Goal: Transaction & Acquisition: Book appointment/travel/reservation

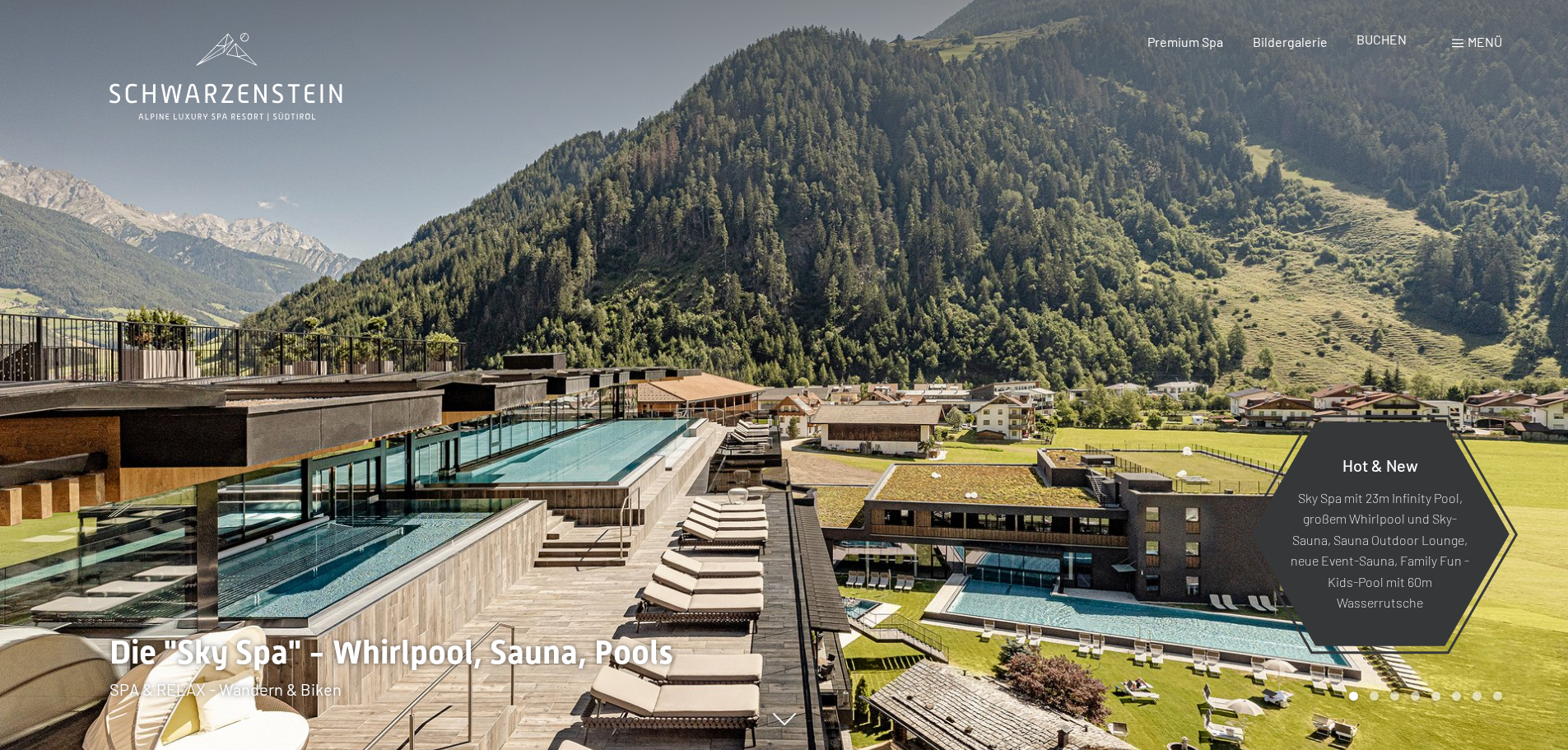
click at [1381, 44] on span "BUCHEN" at bounding box center [1381, 39] width 50 height 15
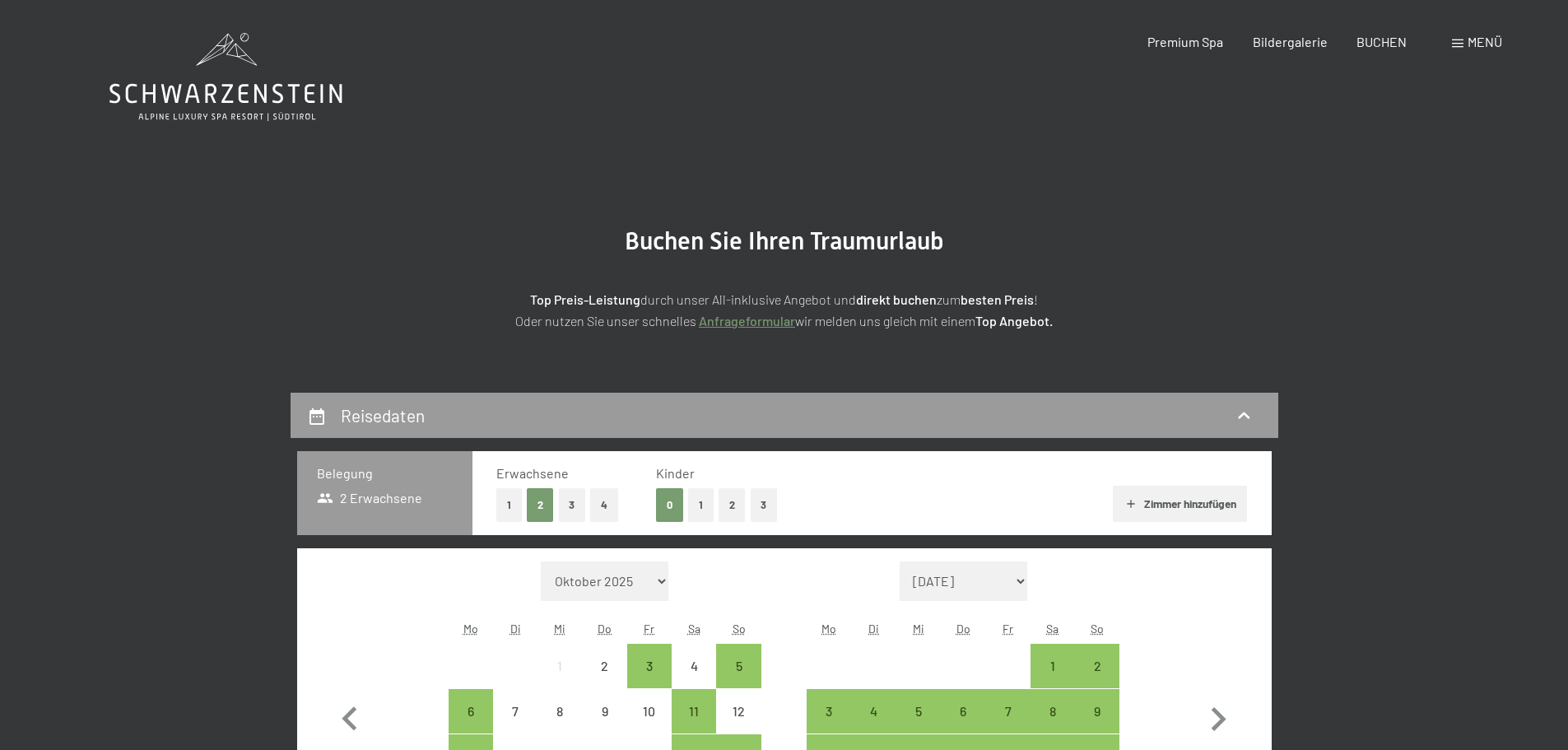
click at [727, 507] on button "2" at bounding box center [732, 505] width 27 height 33
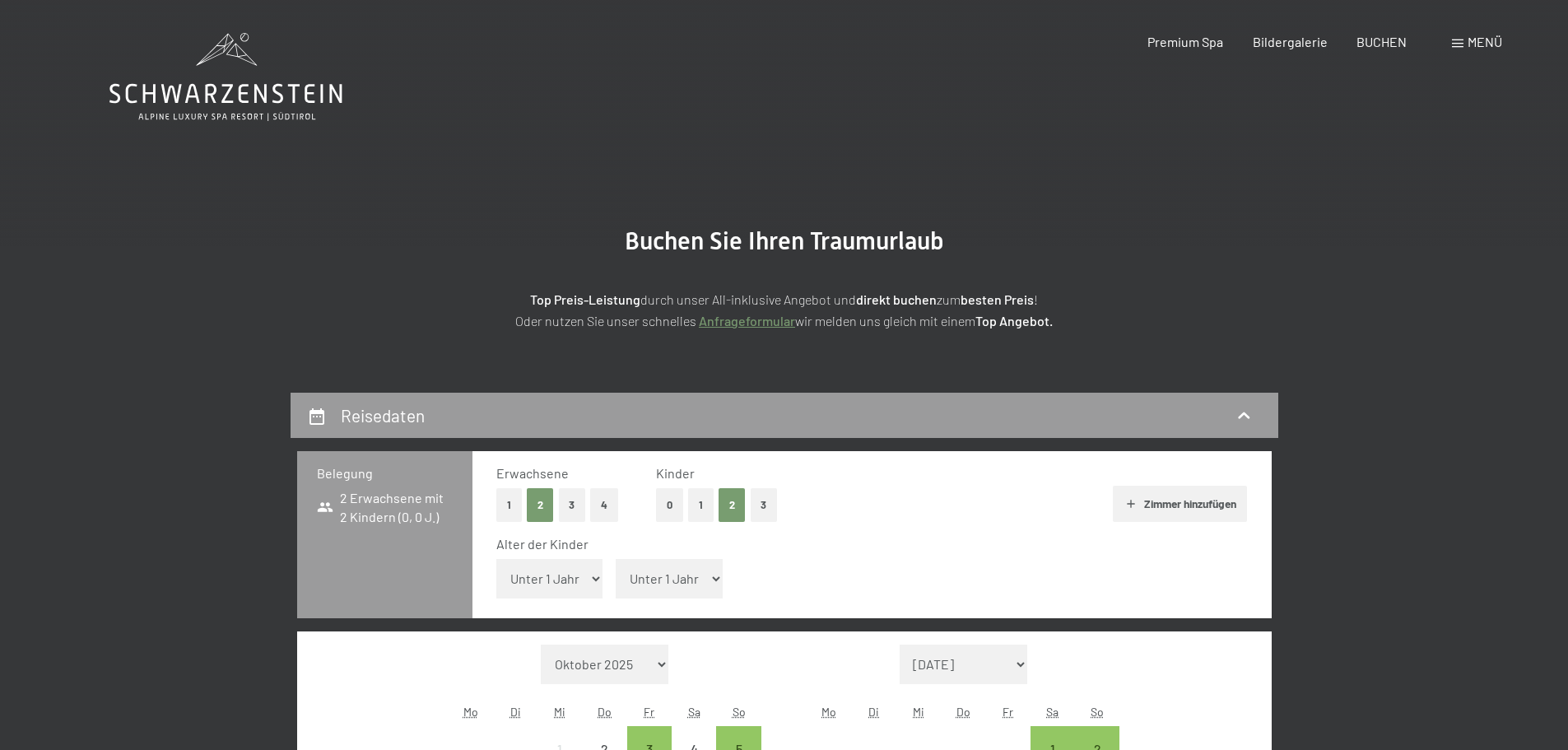
click at [705, 576] on select "Unter 1 Jahr 1 Jahr 2 Jahre 3 Jahre 4 Jahre 5 Jahre 6 Jahre 7 Jahre 8 Jahre 9 J…" at bounding box center [669, 579] width 107 height 39
select select "6"
click at [616, 559] on select "Unter 1 Jahr 1 Jahr 2 Jahre 3 Jahre 4 Jahre 5 Jahre 6 Jahre 7 Jahre 8 Jahre 9 J…" at bounding box center [669, 579] width 107 height 39
click at [592, 578] on select "Unter 1 Jahr 1 Jahr 2 Jahre 3 Jahre 4 Jahre 5 Jahre 6 Jahre 7 Jahre 8 Jahre 9 J…" at bounding box center [549, 579] width 107 height 39
select select "13"
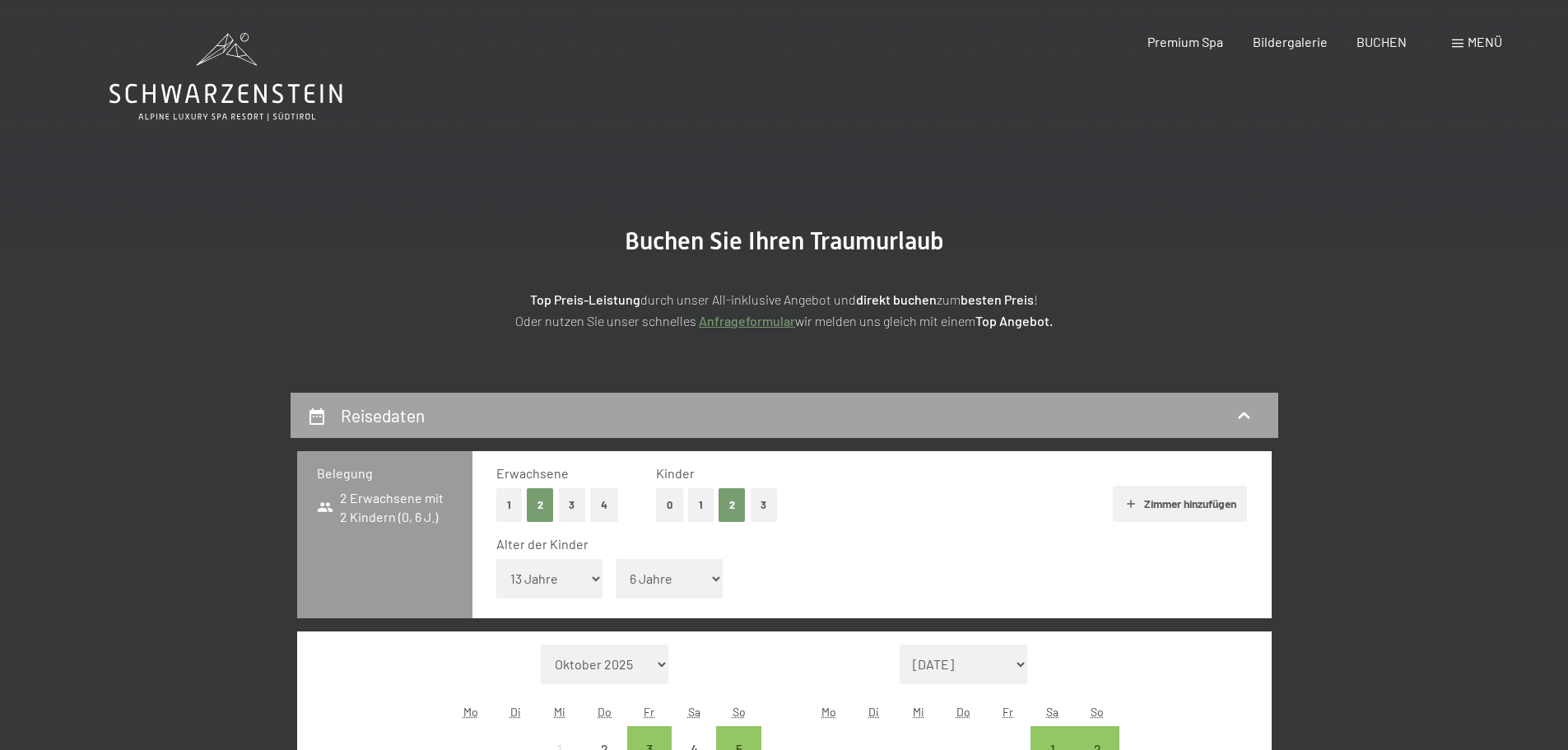
click at [496, 559] on select "Unter 1 Jahr 1 Jahr 2 Jahre 3 Jahre 4 Jahre 5 Jahre 6 Jahre 7 Jahre 8 Jahre 9 J…" at bounding box center [549, 579] width 107 height 39
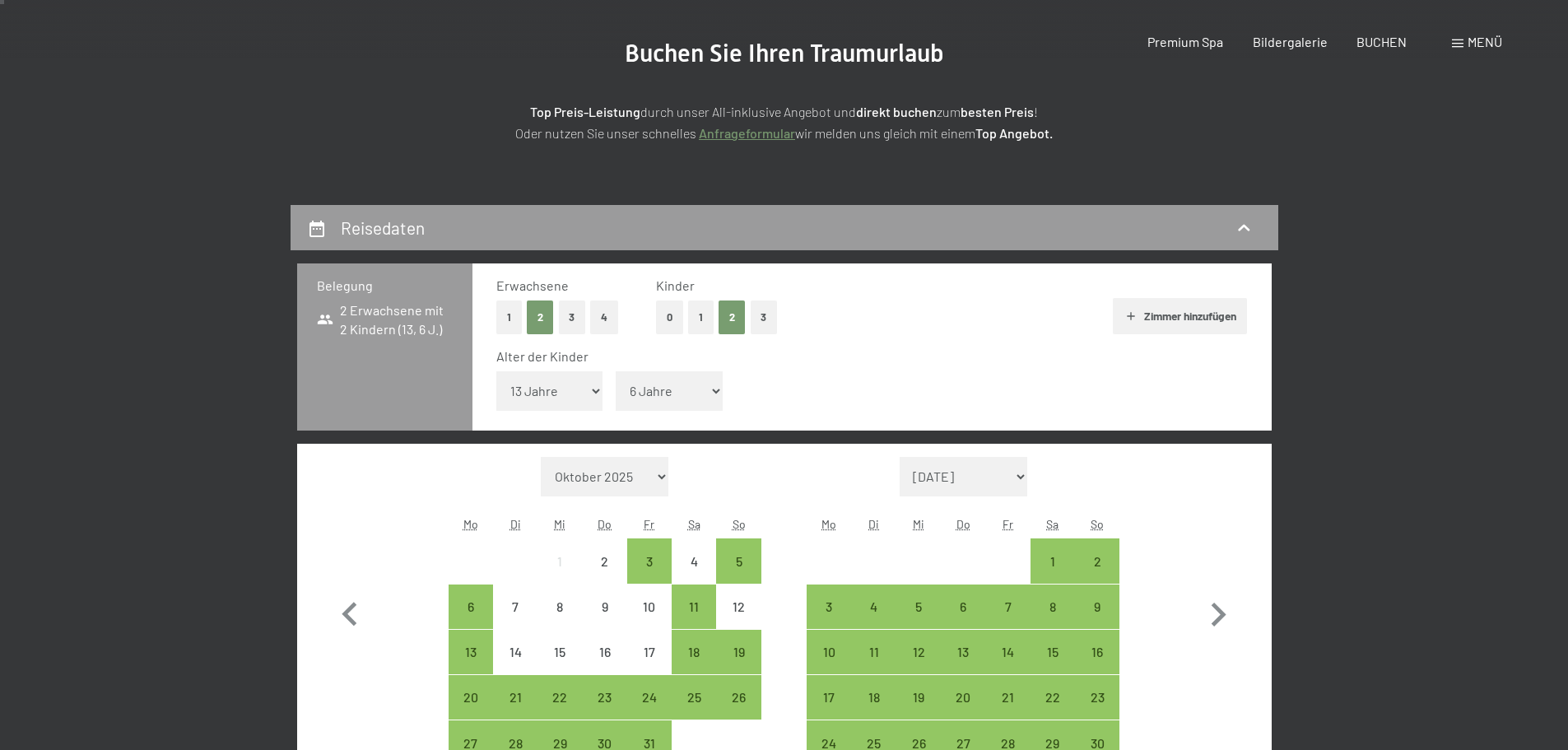
scroll to position [220, 0]
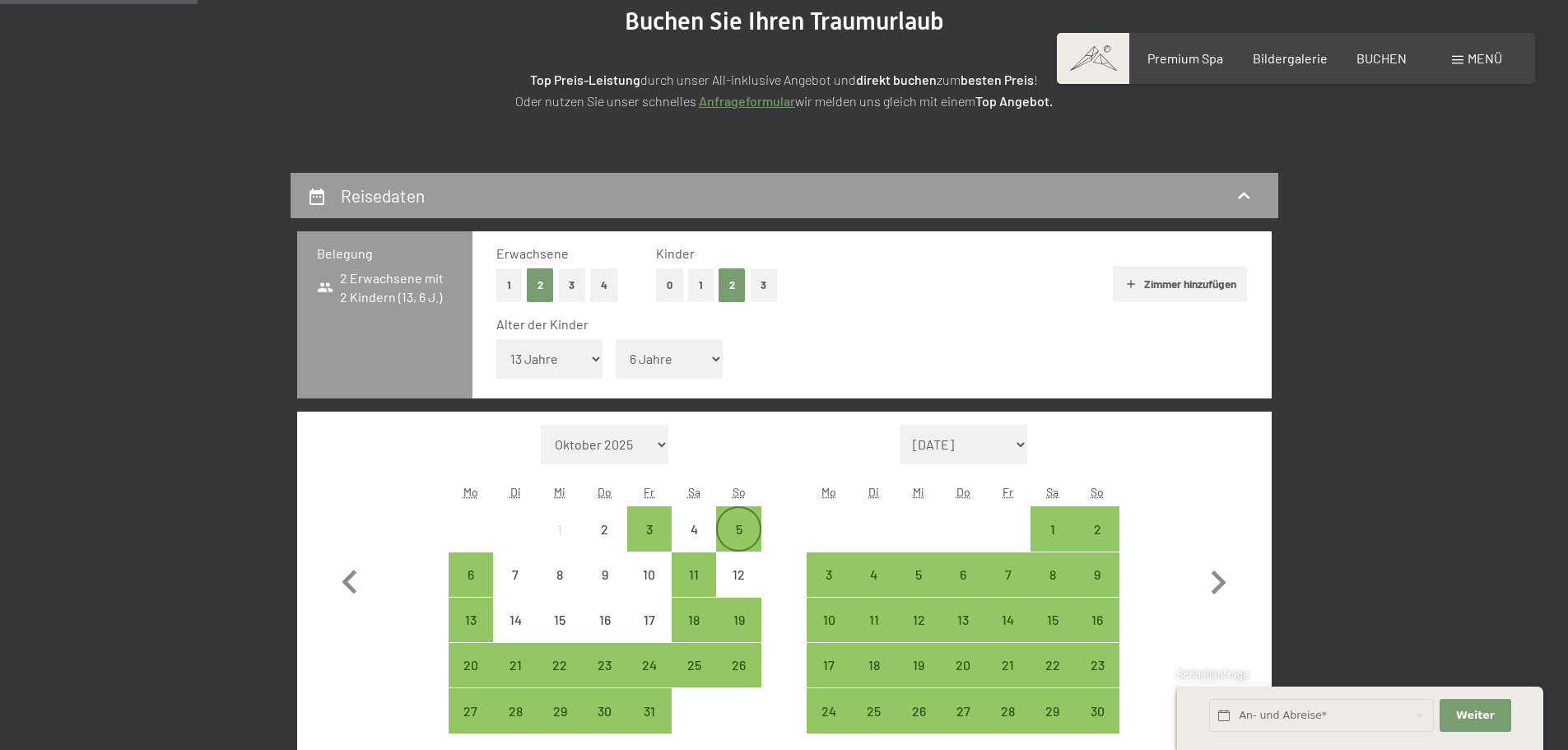
click at [738, 523] on div "5" at bounding box center [738, 543] width 41 height 41
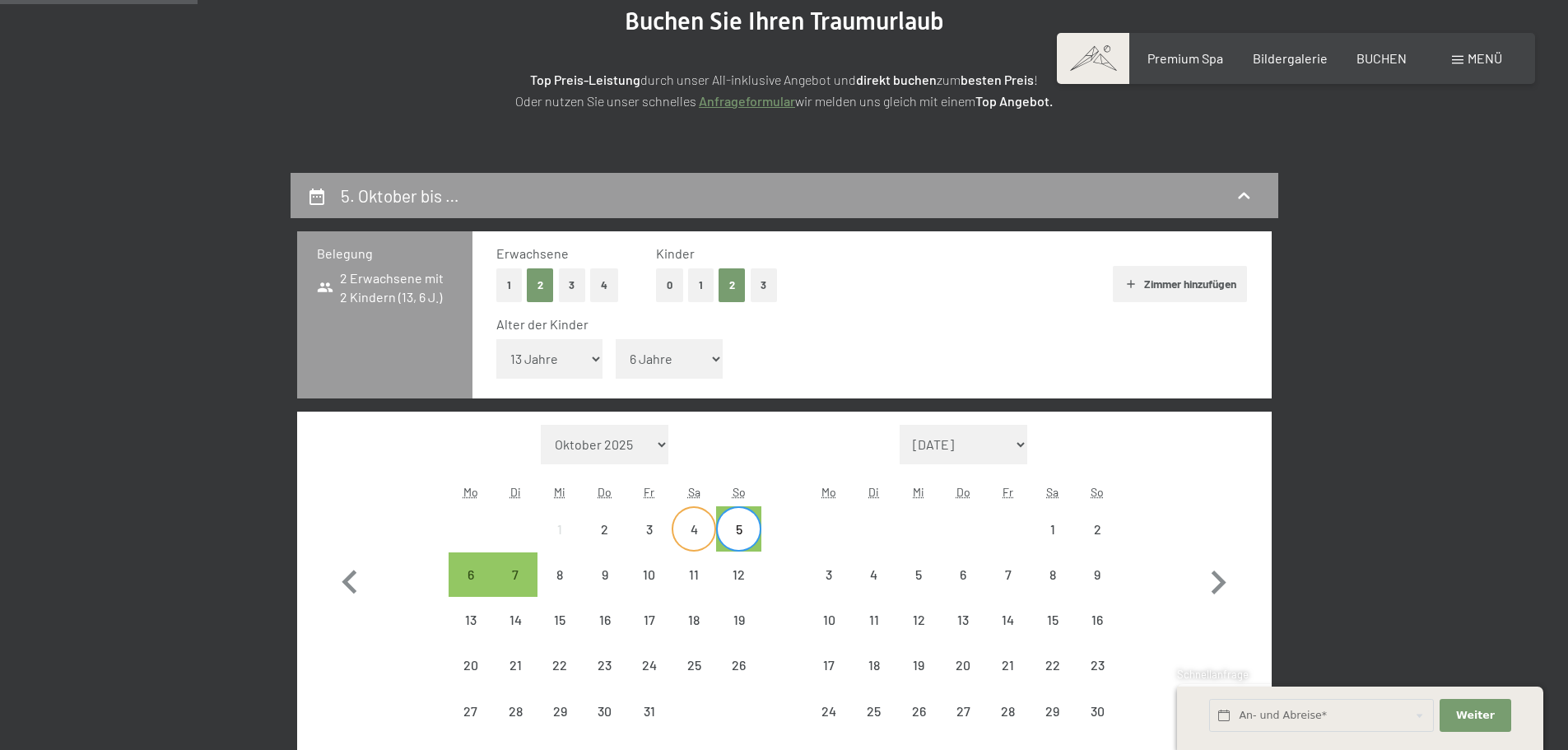
click at [688, 533] on div "4" at bounding box center [693, 543] width 41 height 41
click at [653, 535] on div "3" at bounding box center [649, 543] width 41 height 41
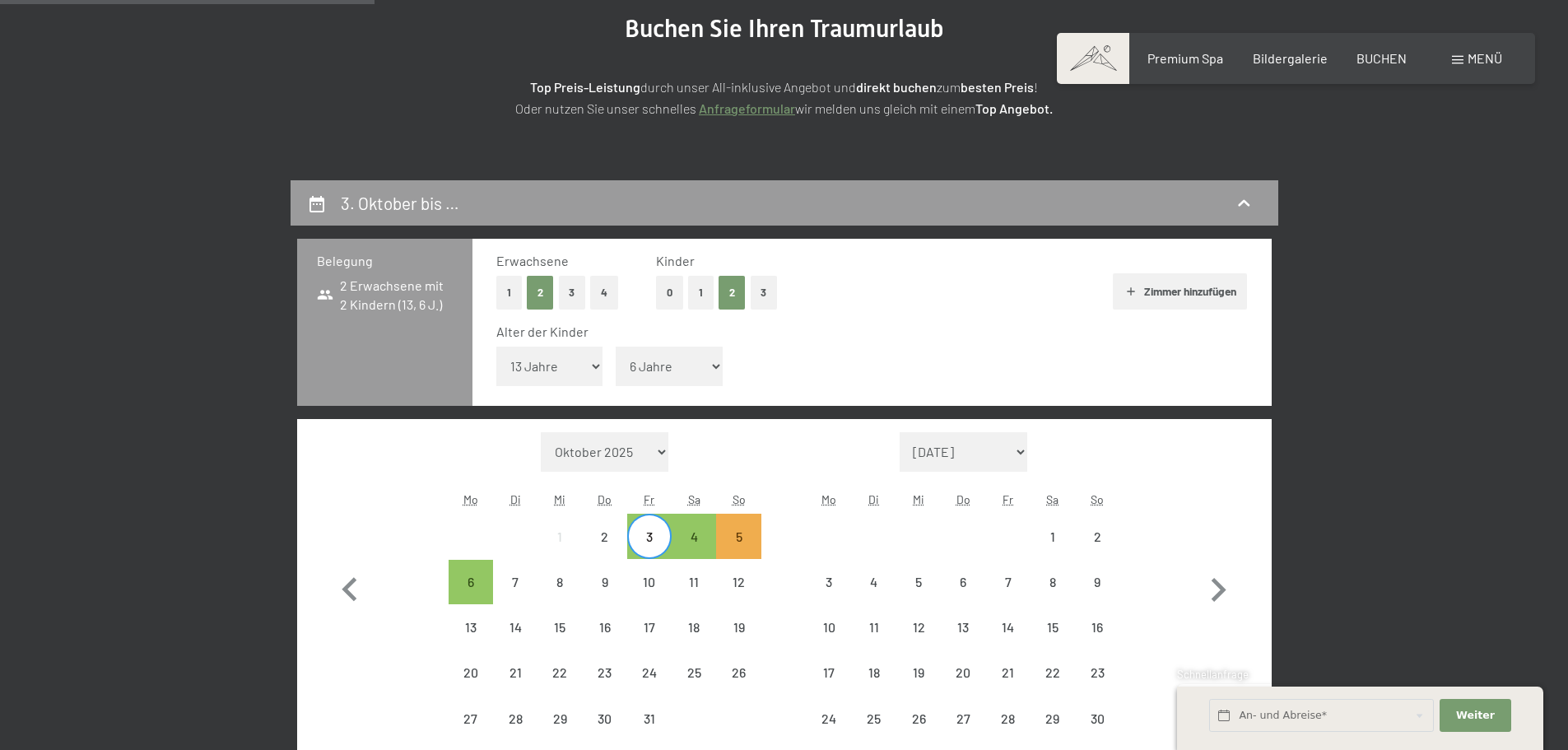
scroll to position [0, 0]
